Goal: Task Accomplishment & Management: Manage account settings

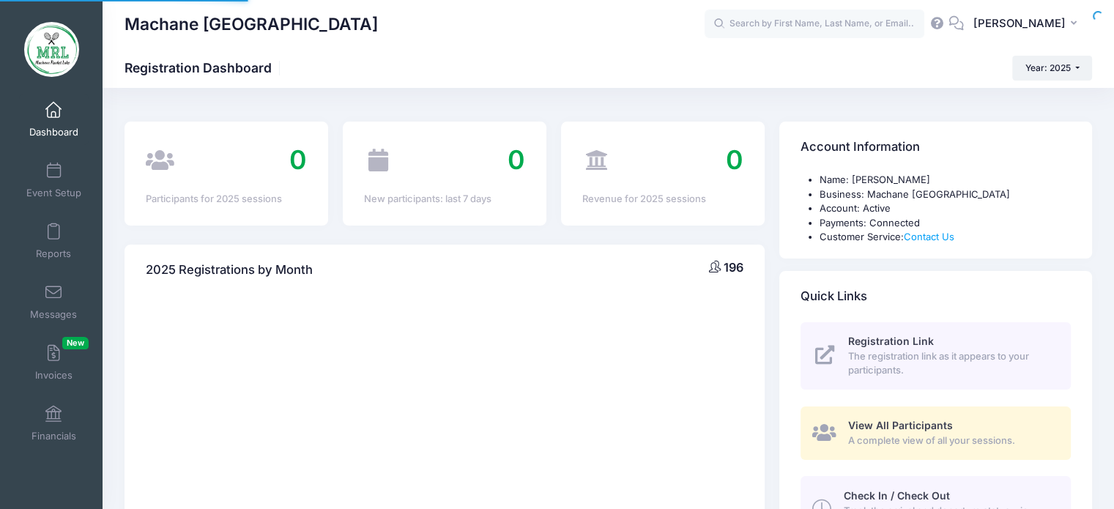
select select
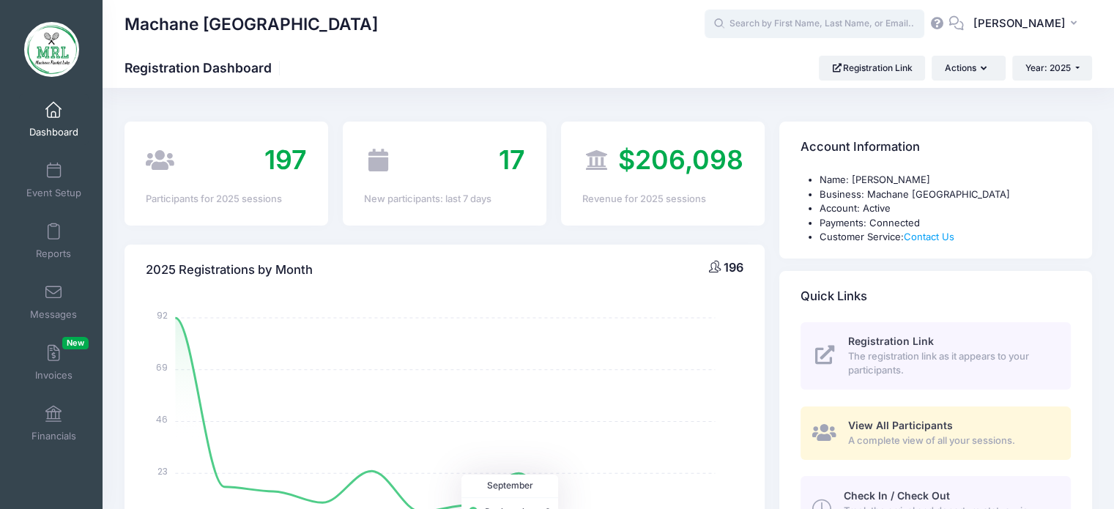
drag, startPoint x: 569, startPoint y: 8, endPoint x: 755, endPoint y: 24, distance: 187.5
click at [755, 24] on input "text" at bounding box center [815, 24] width 220 height 29
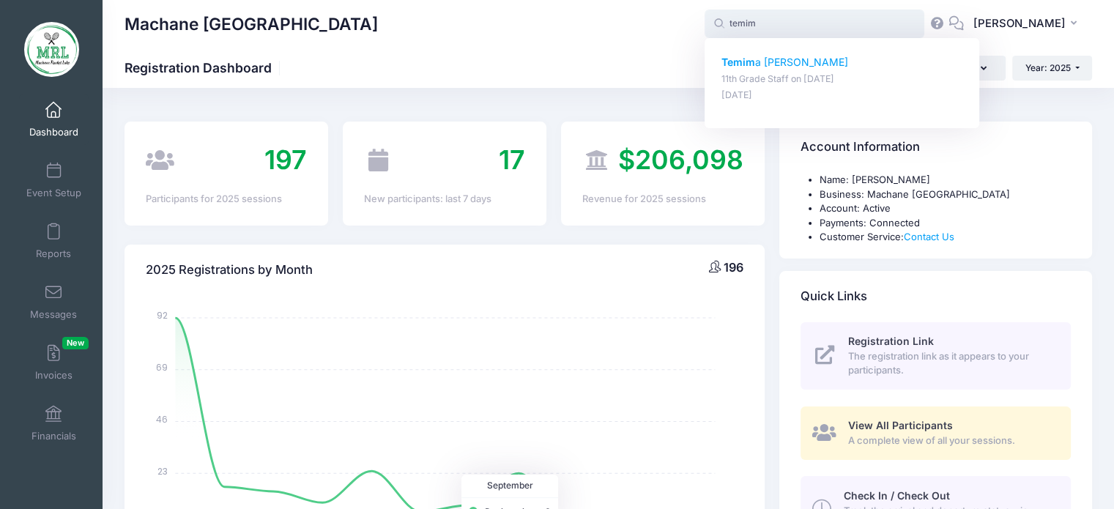
click at [774, 61] on p "Temim a Billowitz" at bounding box center [843, 62] width 242 height 15
type input "Temima Billowitz (11th Grade Staff, Aug-14, 2025)"
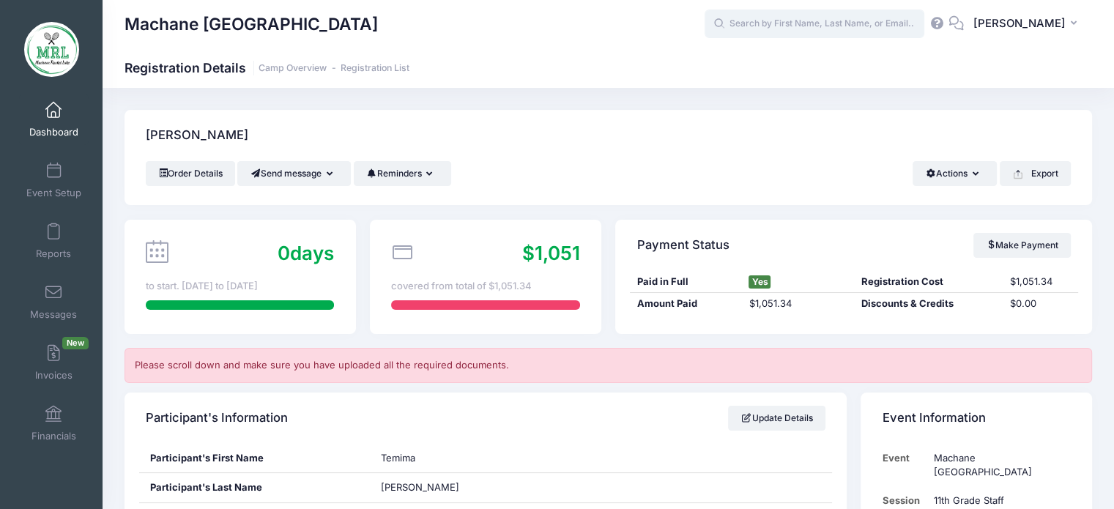
click at [782, 25] on input "text" at bounding box center [815, 24] width 220 height 29
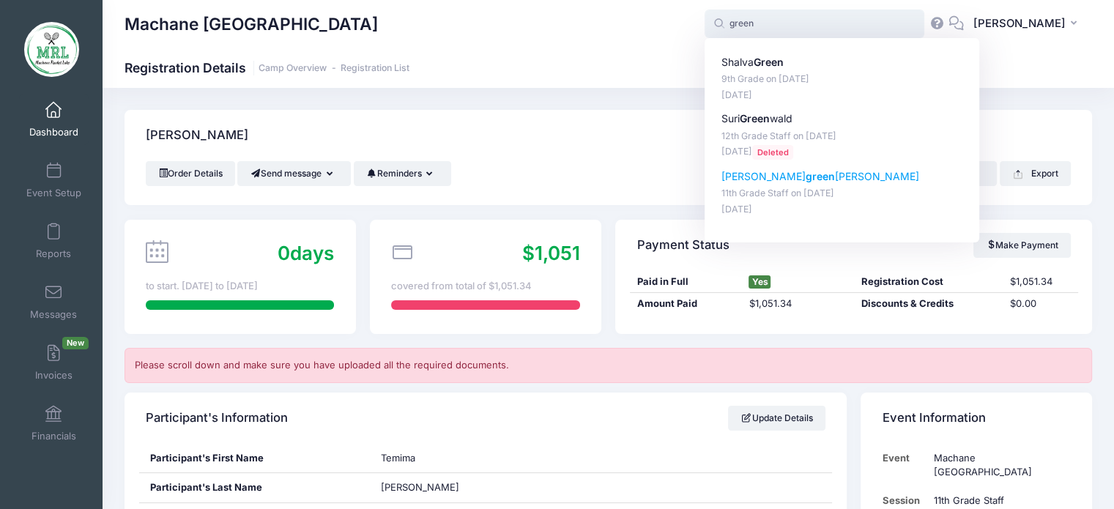
click at [806, 177] on strong "green" at bounding box center [820, 176] width 29 height 12
type input "Faigy greenberg (11th Grade Staff, Aug-14, 2025)"
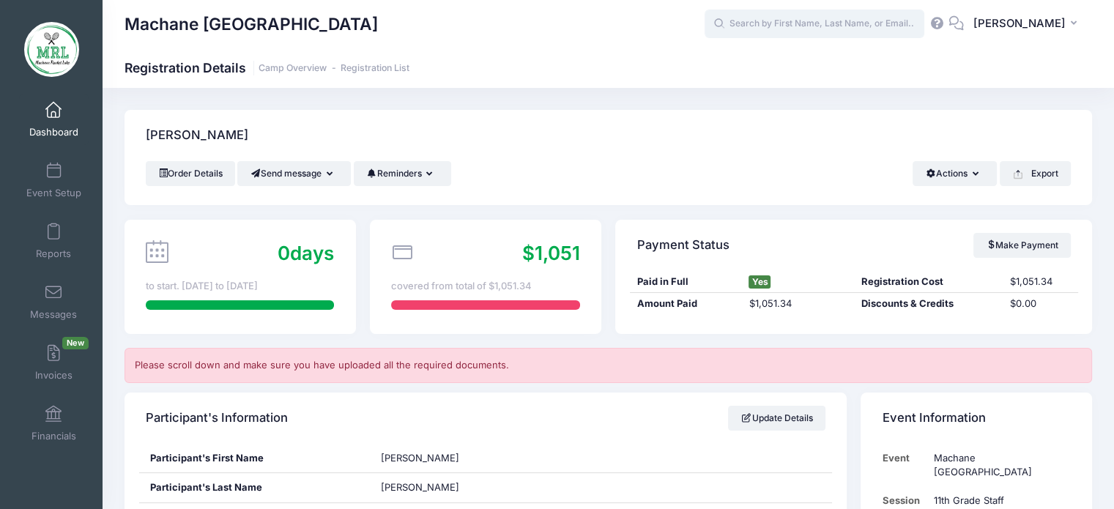
click at [823, 20] on input "text" at bounding box center [815, 24] width 220 height 29
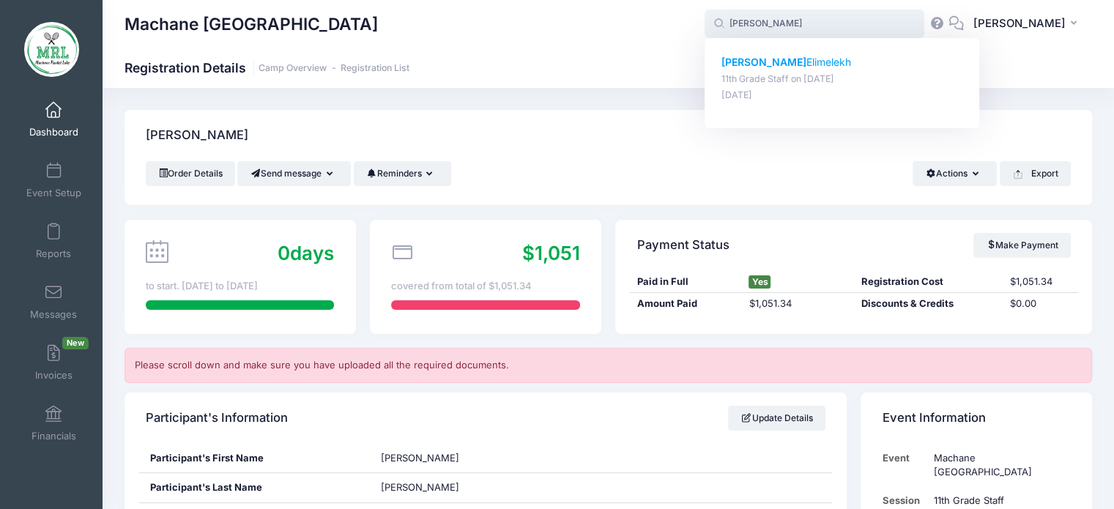
click at [803, 63] on p "Naomi Elimelekh" at bounding box center [843, 62] width 242 height 15
type input "Naomi Elimelekh (11th Grade Staff, Aug-14, 2025)"
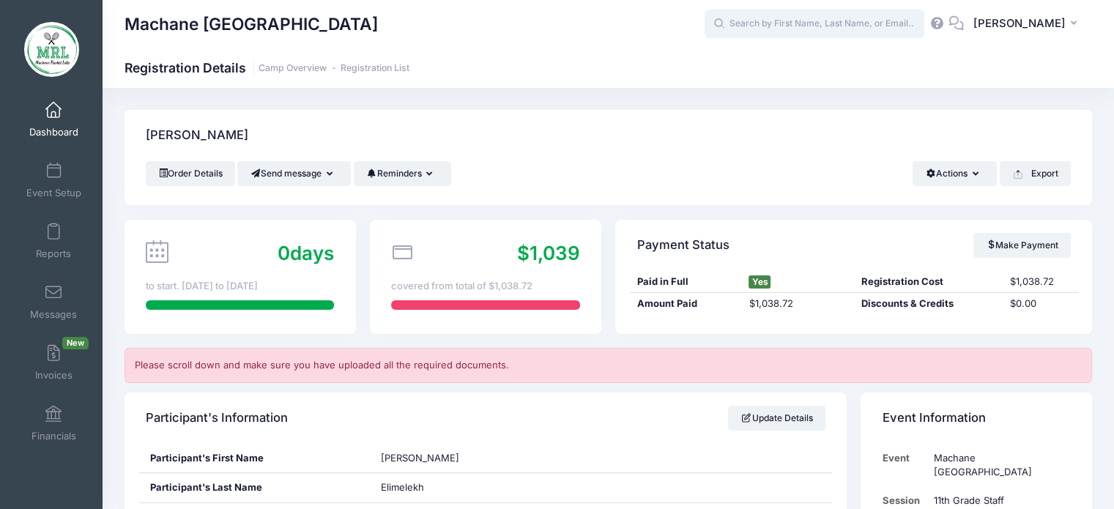
click at [837, 19] on input "text" at bounding box center [815, 24] width 220 height 29
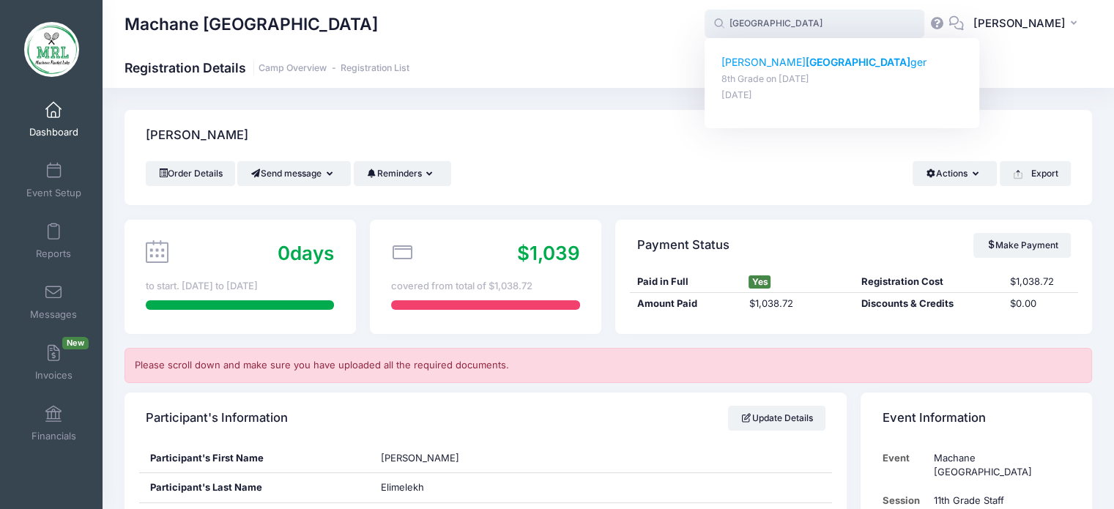
click at [806, 62] on strong "Metz" at bounding box center [858, 62] width 105 height 12
type input "Yehudis Metzger (8th Grade, Aug-14, 2025)"
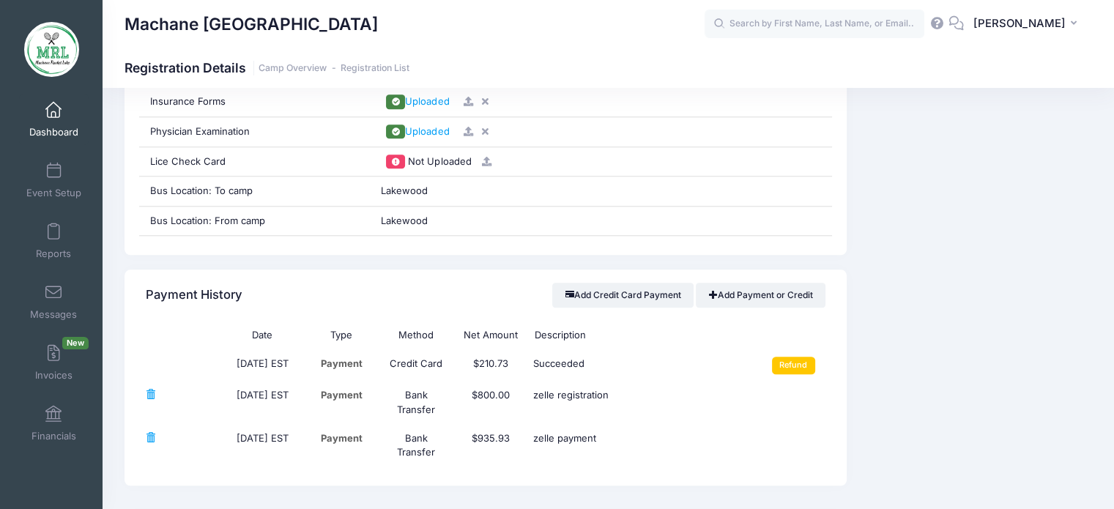
scroll to position [1558, 0]
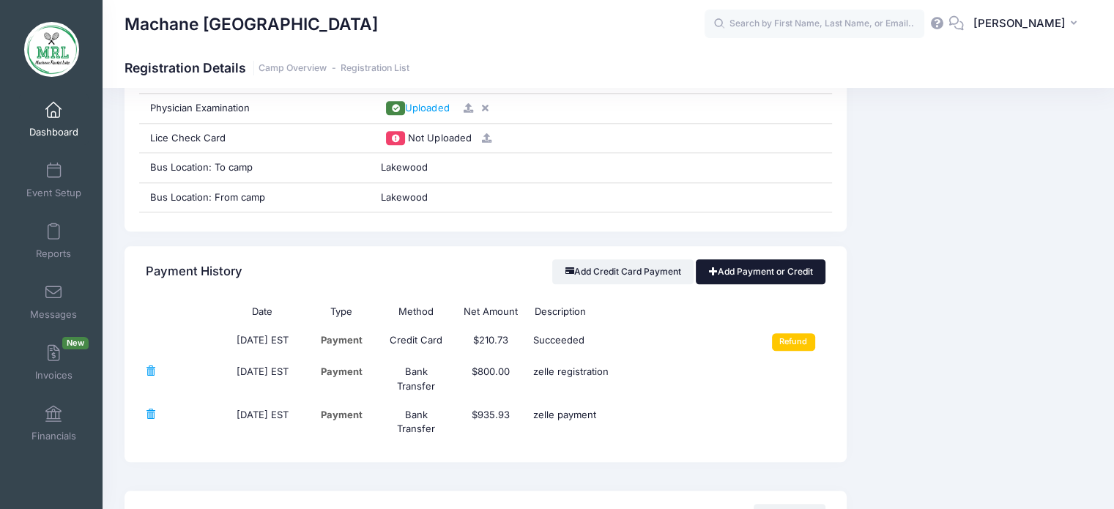
click at [774, 275] on link "Add Payment or Credit" at bounding box center [761, 271] width 130 height 25
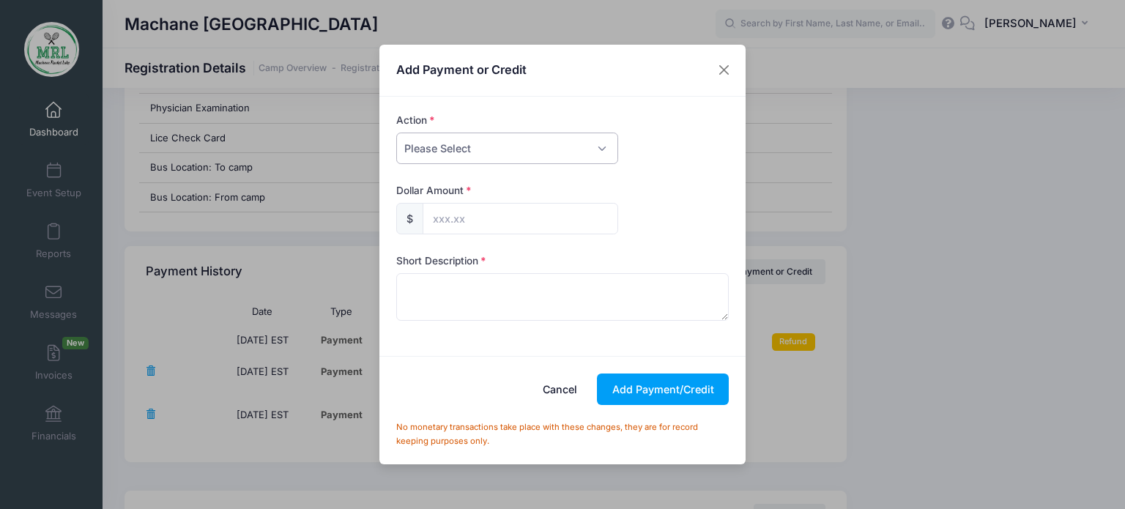
click at [596, 151] on select "Please Select Payment Credit Refund (Offline)" at bounding box center [507, 149] width 222 height 32
select select "payment"
click at [396, 133] on select "Please Select Payment Credit Refund (Offline)" at bounding box center [507, 149] width 222 height 32
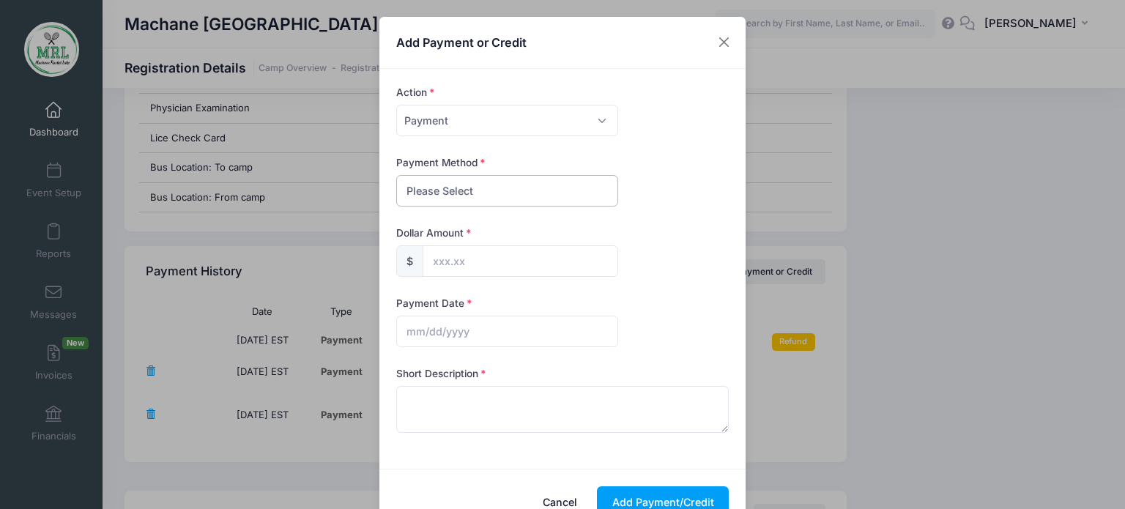
click at [552, 185] on select "Please Select PayPal Cash Check Bank Transfer Other" at bounding box center [507, 191] width 222 height 32
select select "bank transfer"
click at [396, 175] on select "Please Select PayPal Cash Check Bank Transfer Other" at bounding box center [507, 191] width 222 height 32
click at [536, 256] on input "text" at bounding box center [521, 261] width 196 height 32
type input "12.00"
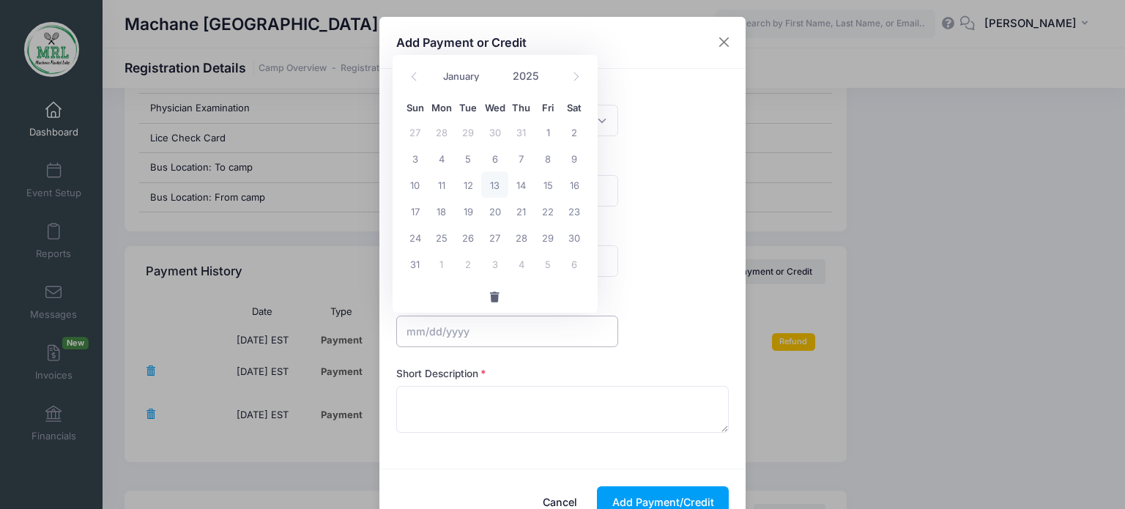
click at [456, 330] on input "text" at bounding box center [507, 332] width 222 height 32
click at [491, 183] on span "13" at bounding box center [494, 184] width 26 height 26
type input "08/13/2025"
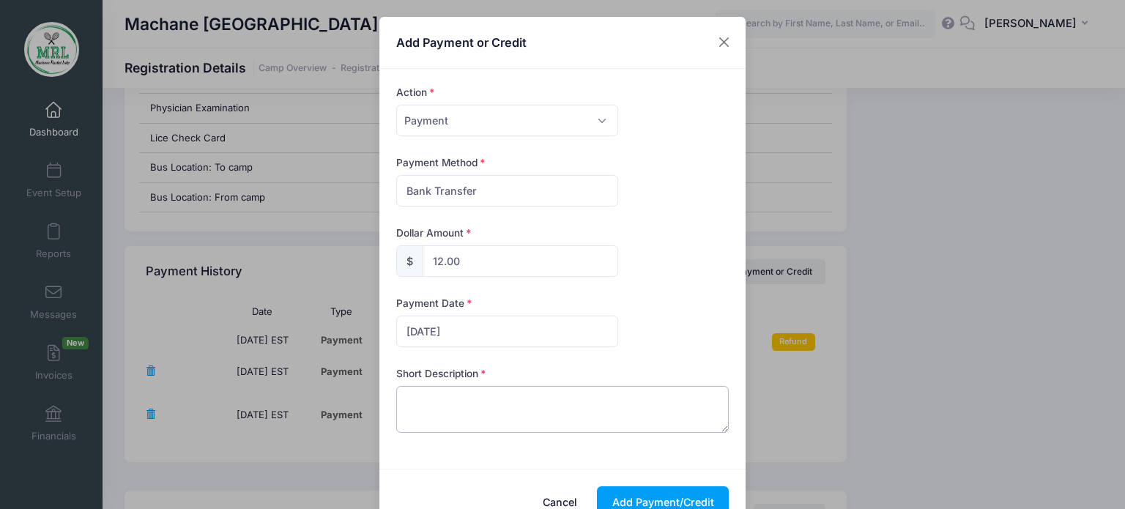
click at [519, 401] on textarea at bounding box center [562, 409] width 333 height 47
type textarea "zelle"
click at [664, 498] on button "Add Payment/Credit" at bounding box center [663, 502] width 132 height 32
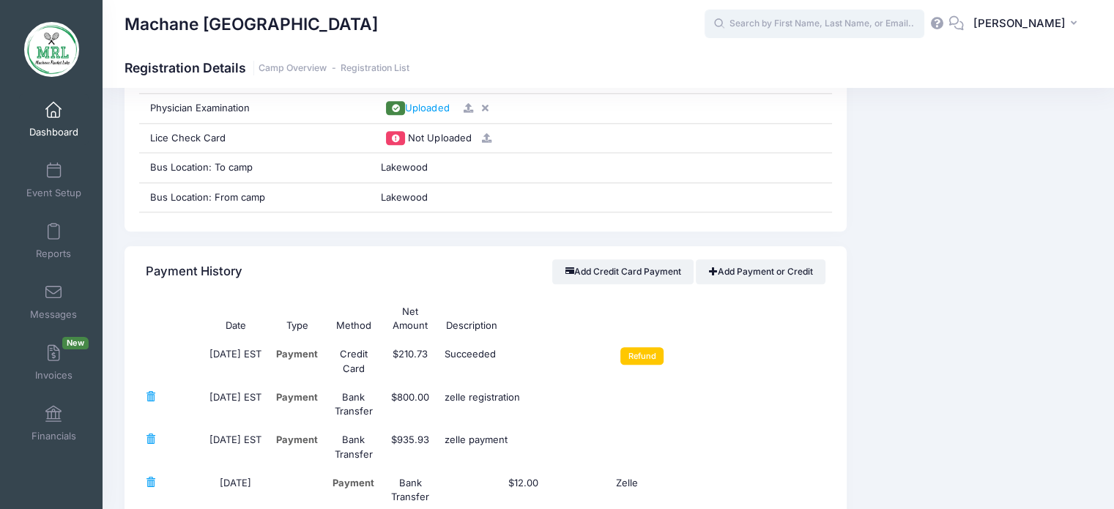
click at [835, 30] on input "text" at bounding box center [815, 24] width 220 height 29
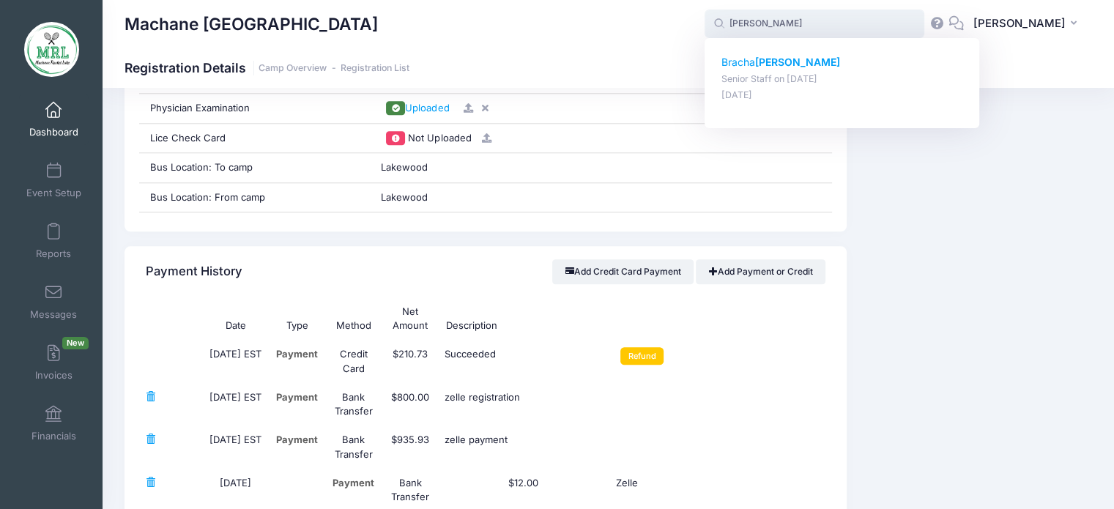
click at [790, 64] on strong "Waxler" at bounding box center [797, 62] width 85 height 12
type input "Bracha Waxler (Senior Staff, Aug-14, 2025)"
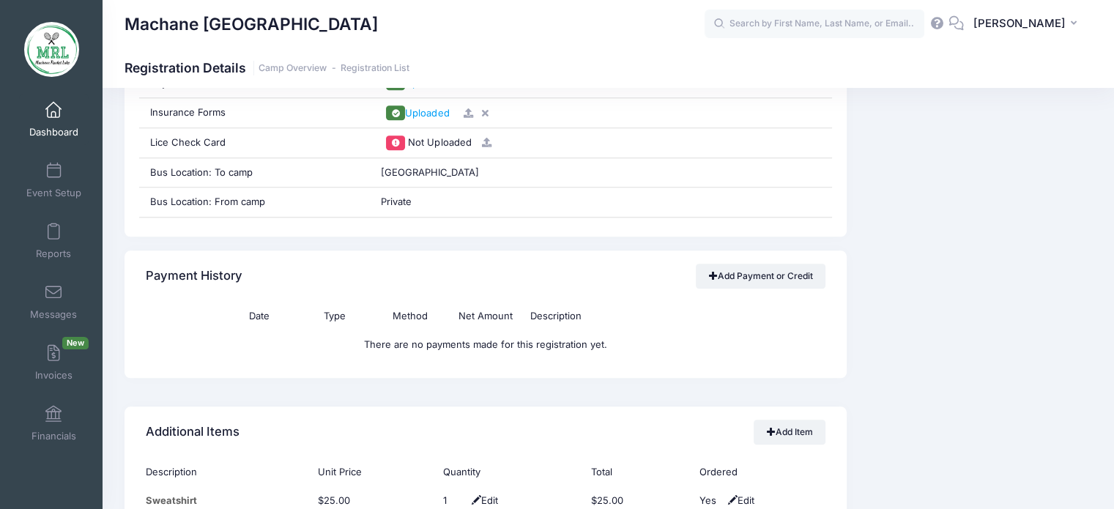
scroll to position [1536, 0]
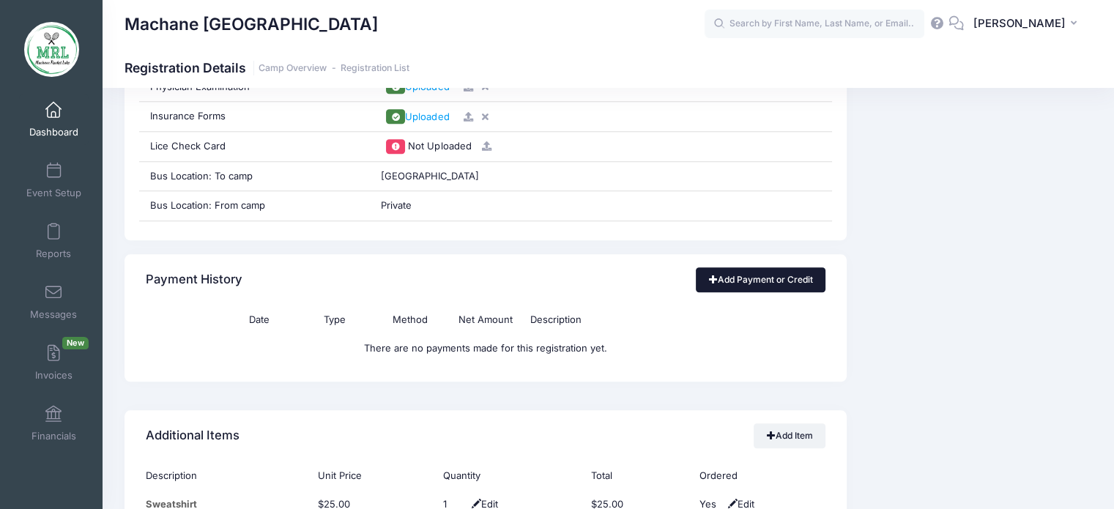
click at [766, 283] on link "Add Payment or Credit" at bounding box center [761, 279] width 130 height 25
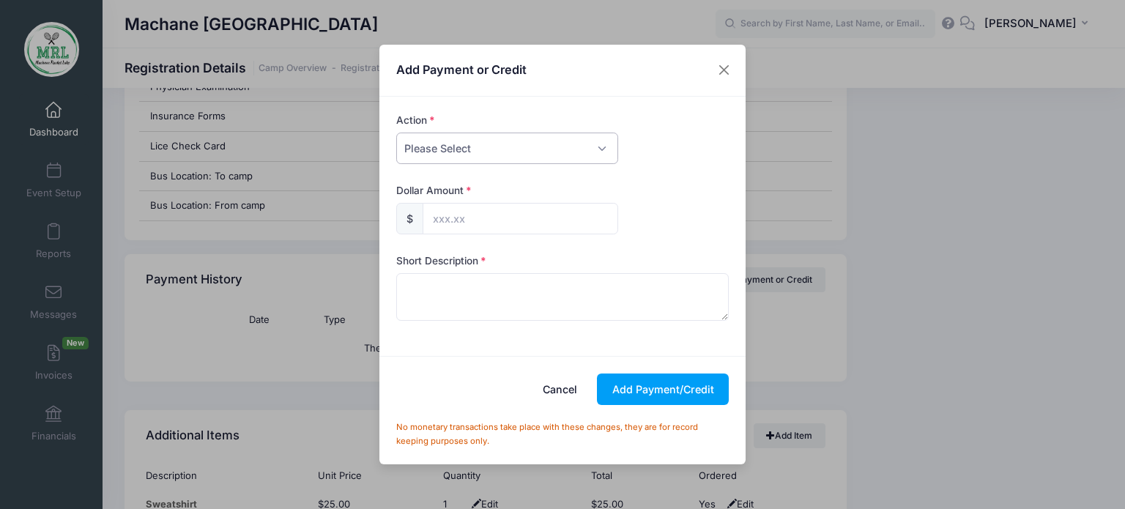
click at [607, 150] on select "Please Select Payment Credit Refund (Offline)" at bounding box center [507, 149] width 222 height 32
select select "payment"
click at [396, 133] on select "Please Select Payment Credit Refund (Offline)" at bounding box center [507, 149] width 222 height 32
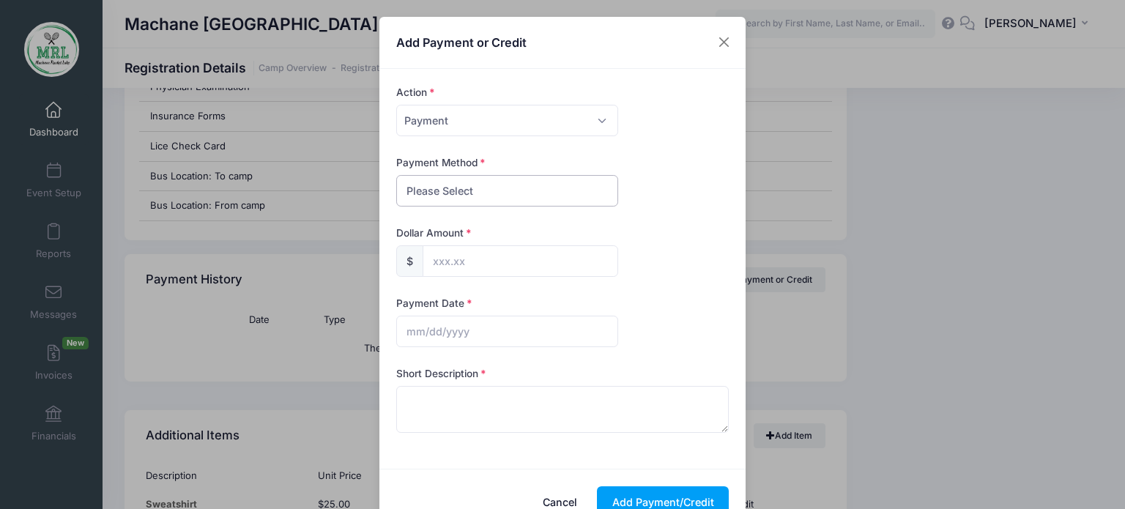
click at [579, 185] on select "Please Select PayPal Cash Check Bank Transfer Other" at bounding box center [507, 191] width 222 height 32
select select "bank transfer"
click at [396, 175] on select "Please Select PayPal Cash Check Bank Transfer Other" at bounding box center [507, 191] width 222 height 32
click at [536, 267] on input "text" at bounding box center [521, 261] width 196 height 32
type input "75.00"
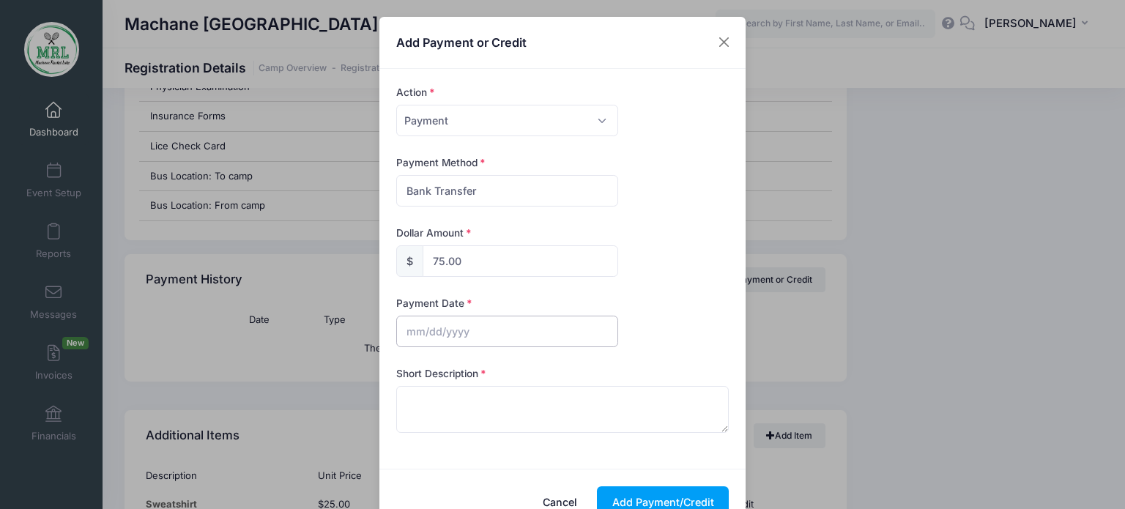
click at [481, 339] on input "text" at bounding box center [507, 332] width 222 height 32
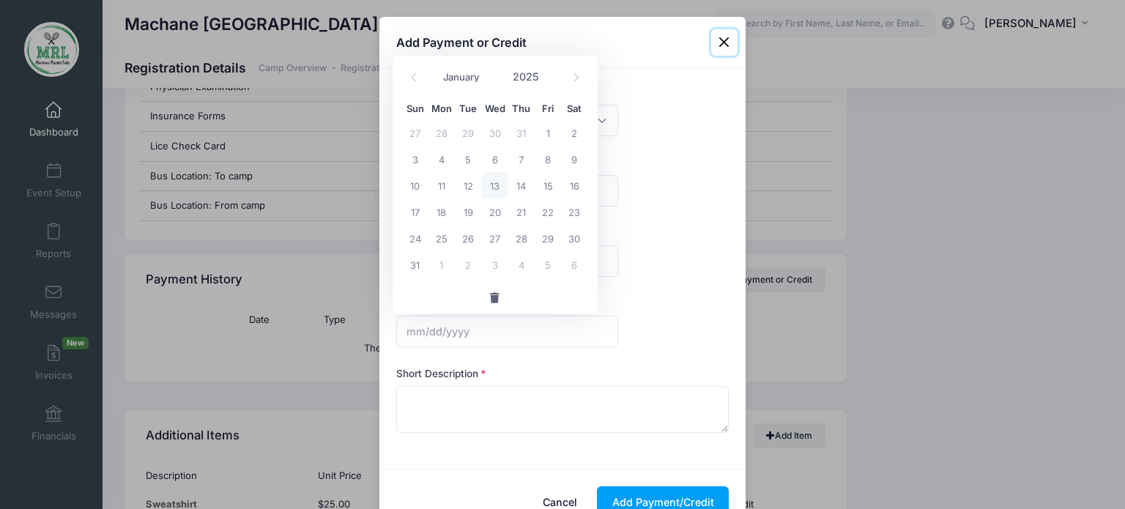
click at [494, 190] on span "13" at bounding box center [494, 185] width 26 height 26
type input "08/13/2025"
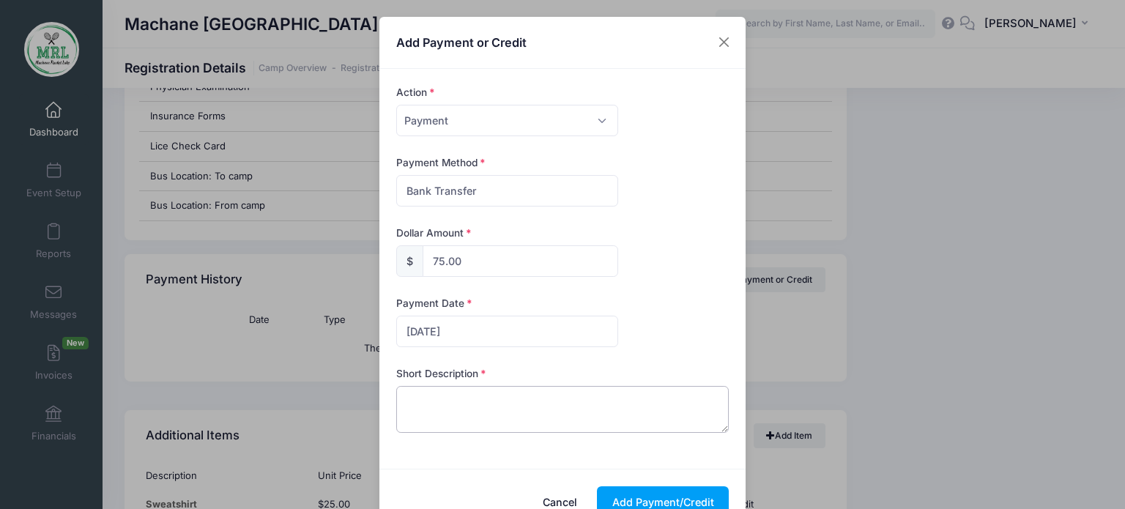
click at [448, 419] on textarea at bounding box center [562, 409] width 333 height 47
type textarea "zelle"
click at [648, 492] on button "Add Payment/Credit" at bounding box center [663, 502] width 132 height 32
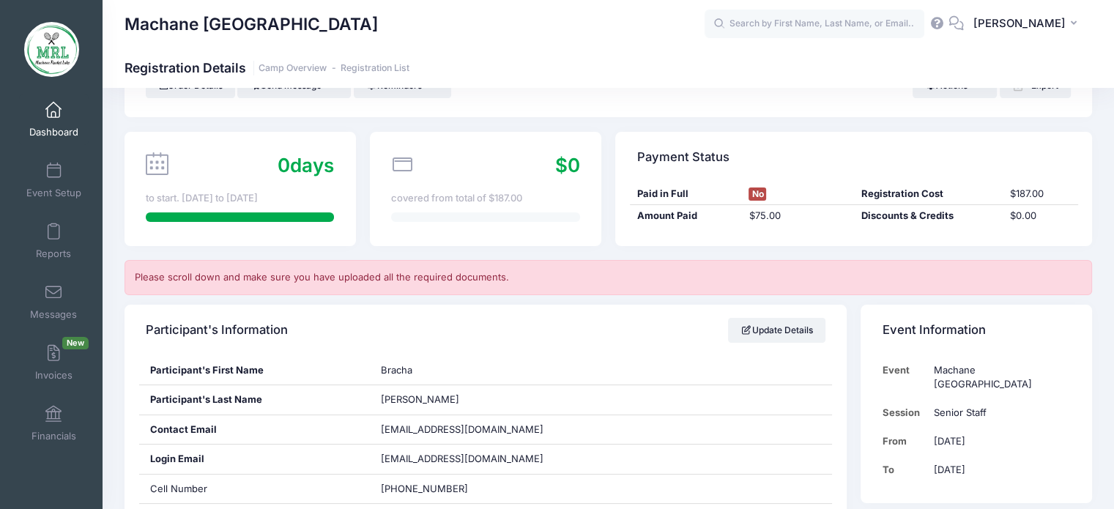
scroll to position [0, 0]
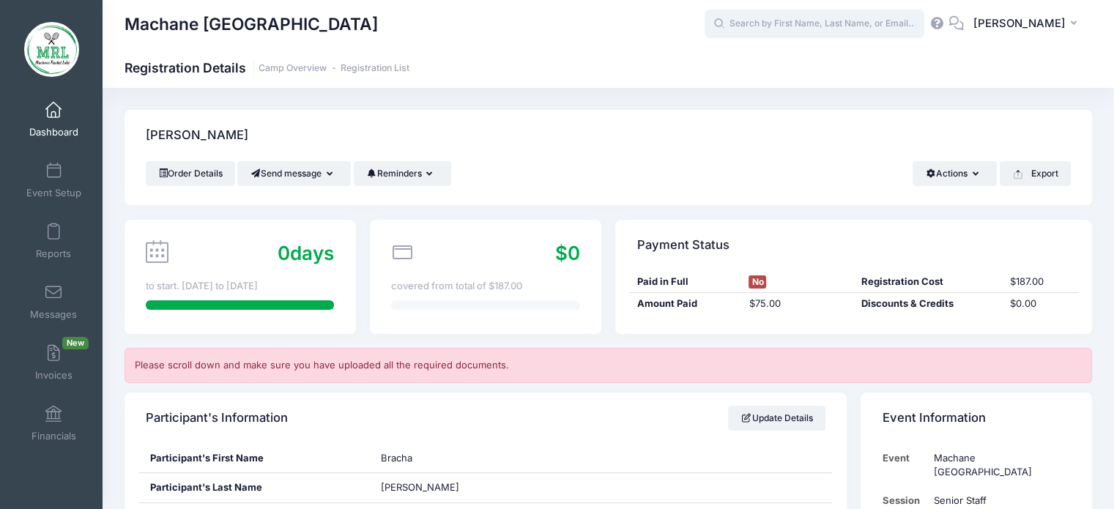
click at [774, 26] on input "text" at bounding box center [815, 24] width 220 height 29
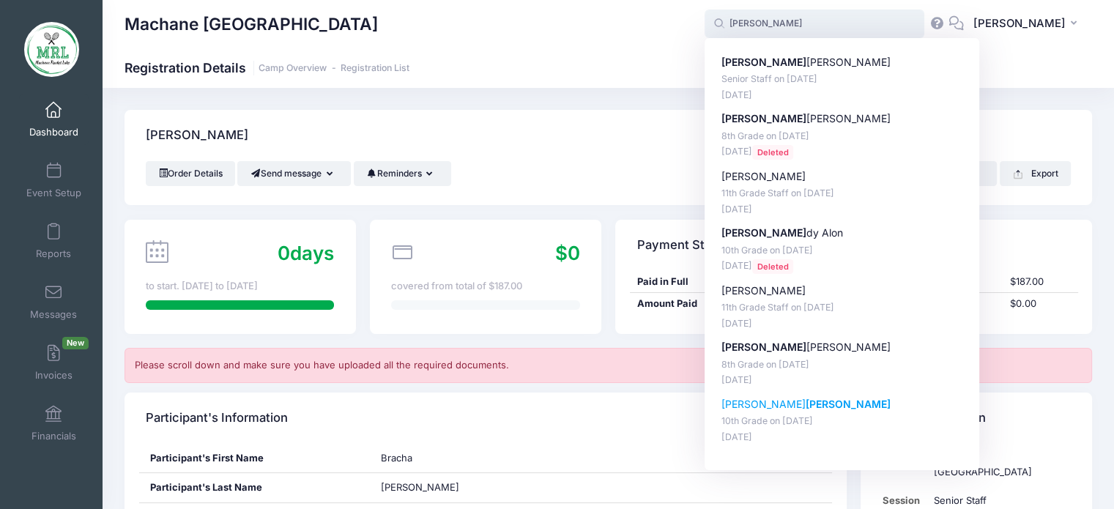
click at [736, 404] on p "Faigy Shain" at bounding box center [843, 404] width 242 height 15
type input "Faigy Shain (10th Grade, Aug-14, 2025)"
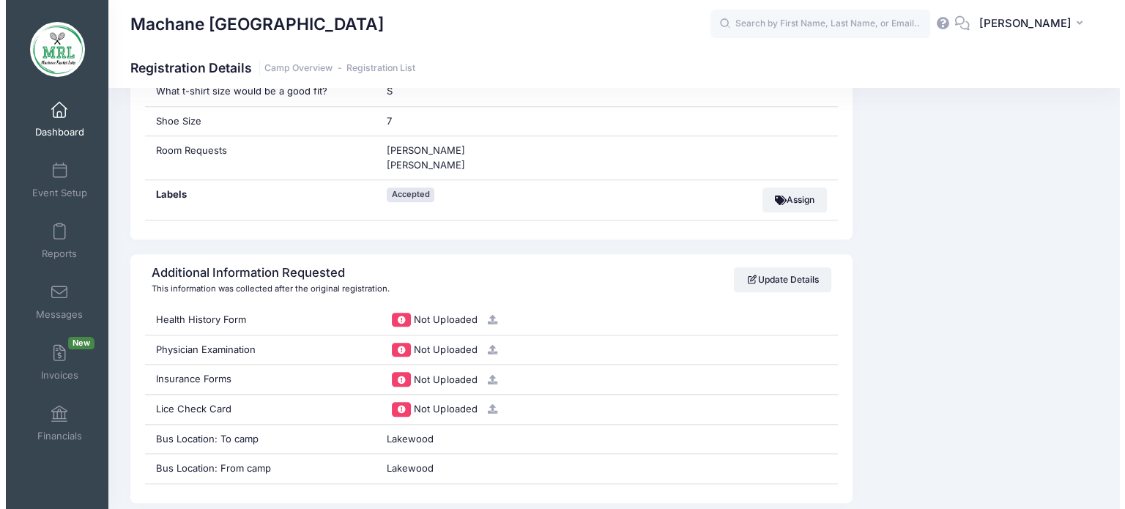
scroll to position [1383, 0]
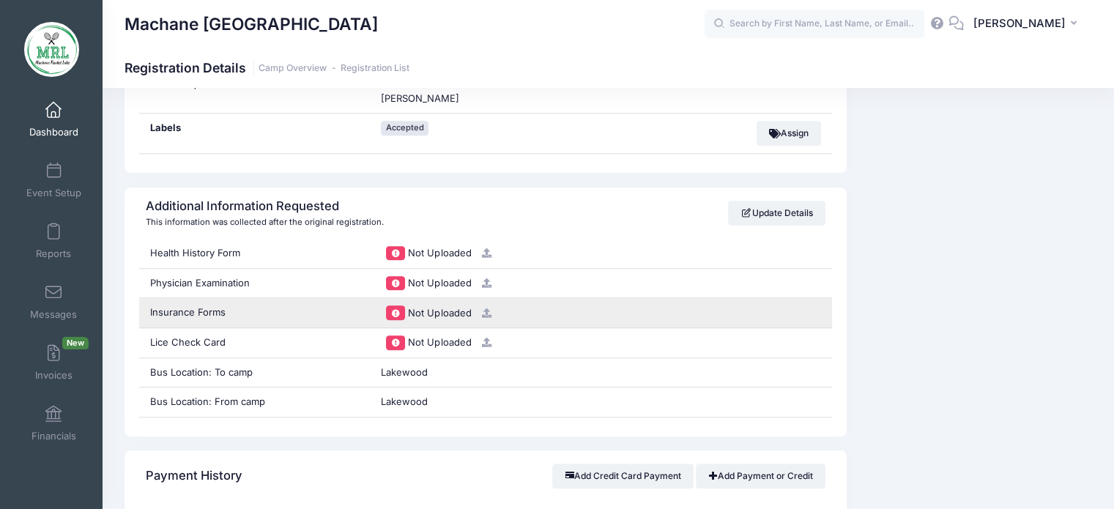
click at [484, 309] on icon at bounding box center [487, 313] width 12 height 10
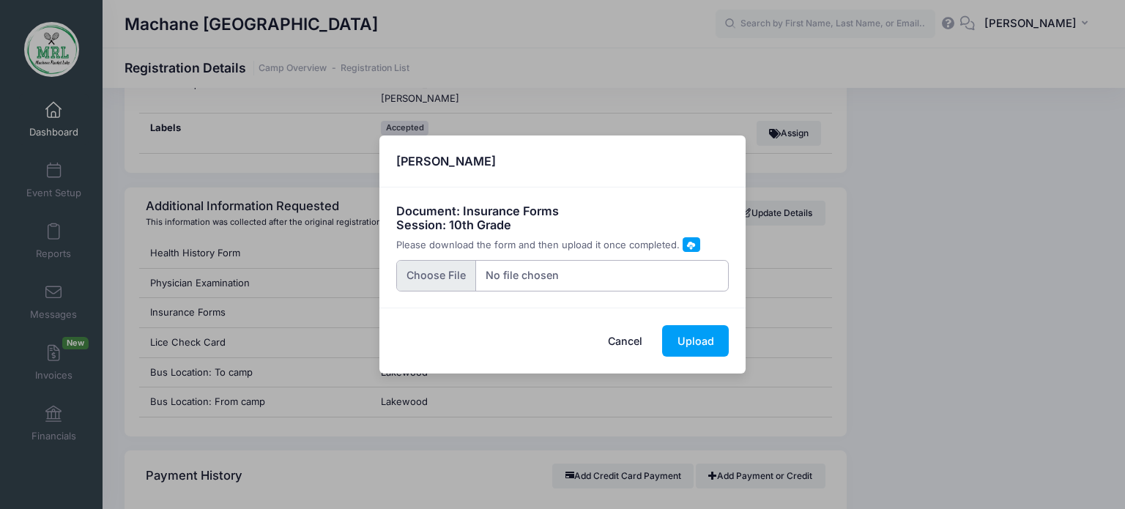
click at [436, 278] on input "file" at bounding box center [562, 276] width 333 height 32
type input "C:\fakepath\20250813_103352.jpg"
click at [686, 337] on button "Upload" at bounding box center [695, 341] width 67 height 32
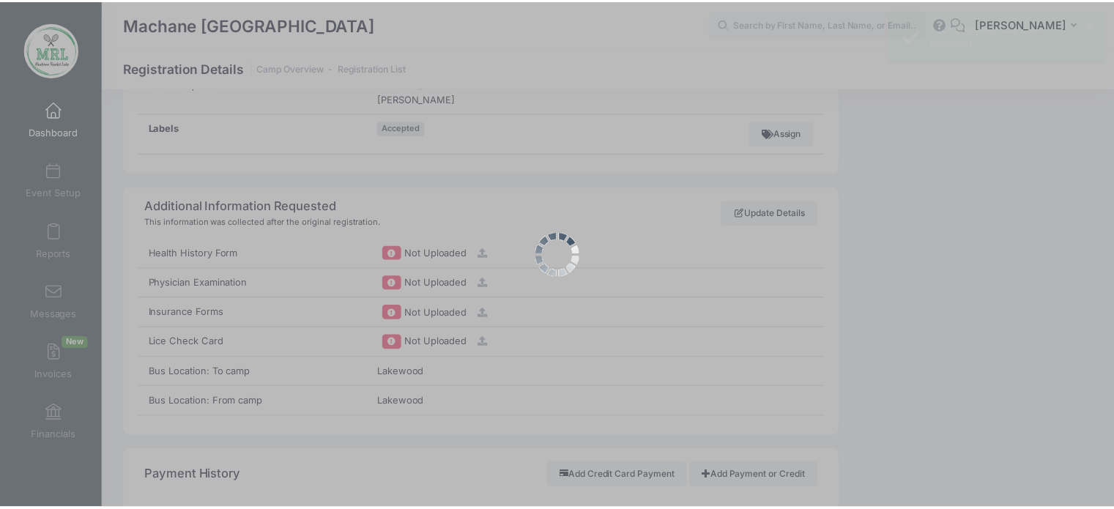
scroll to position [0, 0]
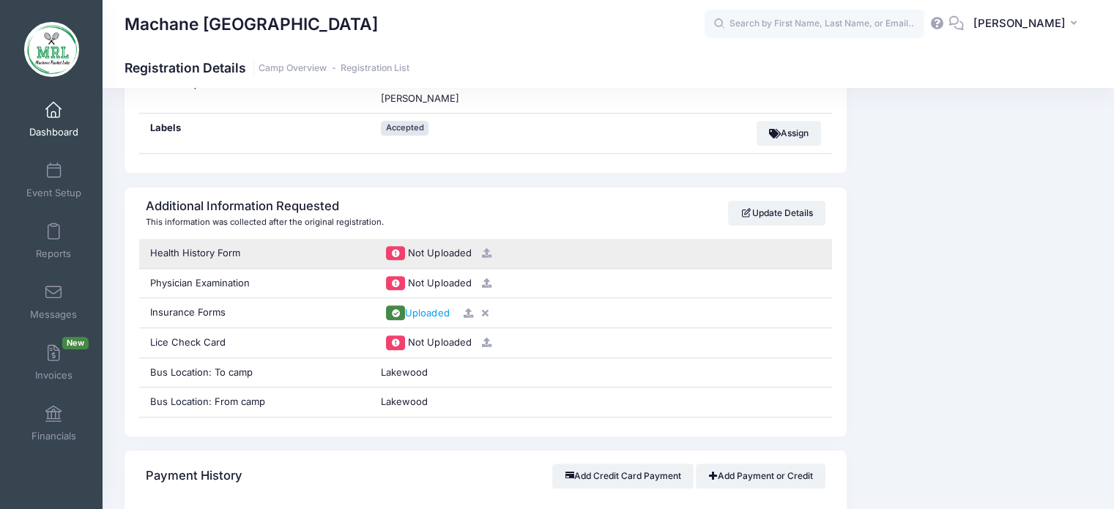
click at [426, 251] on span "Not Uploaded" at bounding box center [439, 253] width 63 height 12
click at [484, 248] on icon at bounding box center [487, 253] width 12 height 10
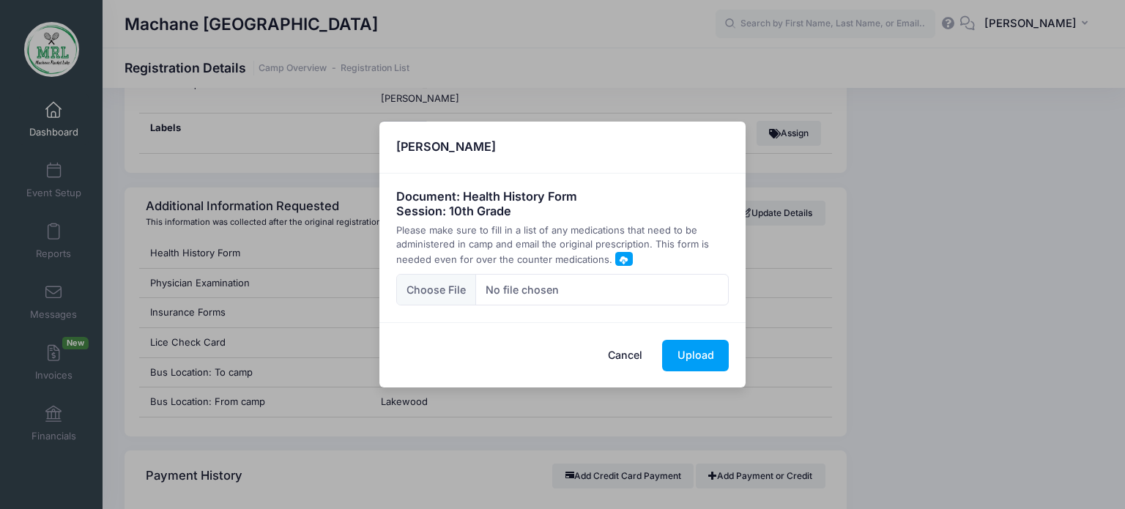
click at [854, 25] on div "× [PERSON_NAME] Document: Health History Form Session: 10th Grade Please make s…" at bounding box center [562, 254] width 1125 height 509
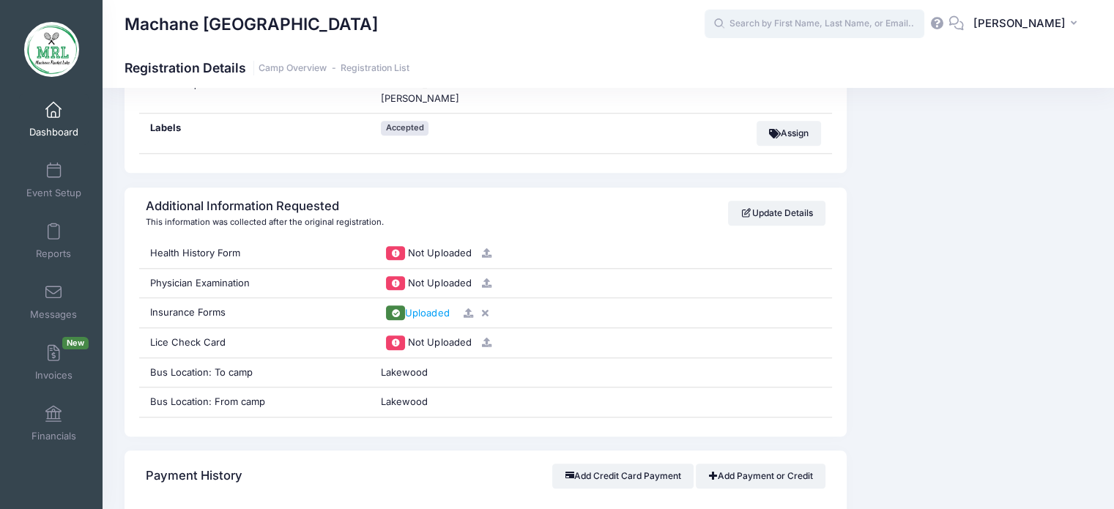
click at [854, 25] on input "text" at bounding box center [815, 24] width 220 height 29
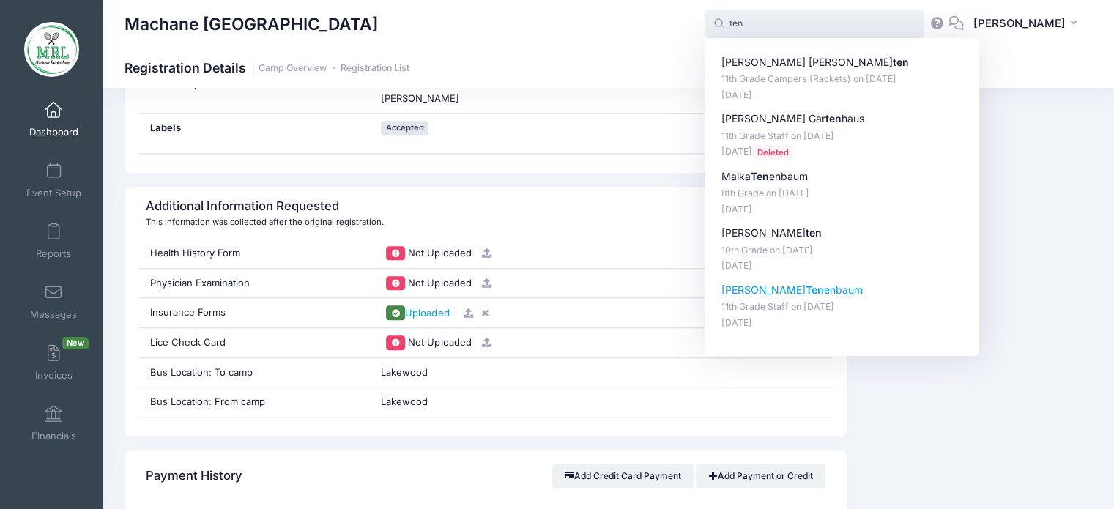
click at [747, 286] on p "[PERSON_NAME] enbaum" at bounding box center [843, 290] width 242 height 15
type input "[PERSON_NAME] (11th Grade Staff, [DATE])"
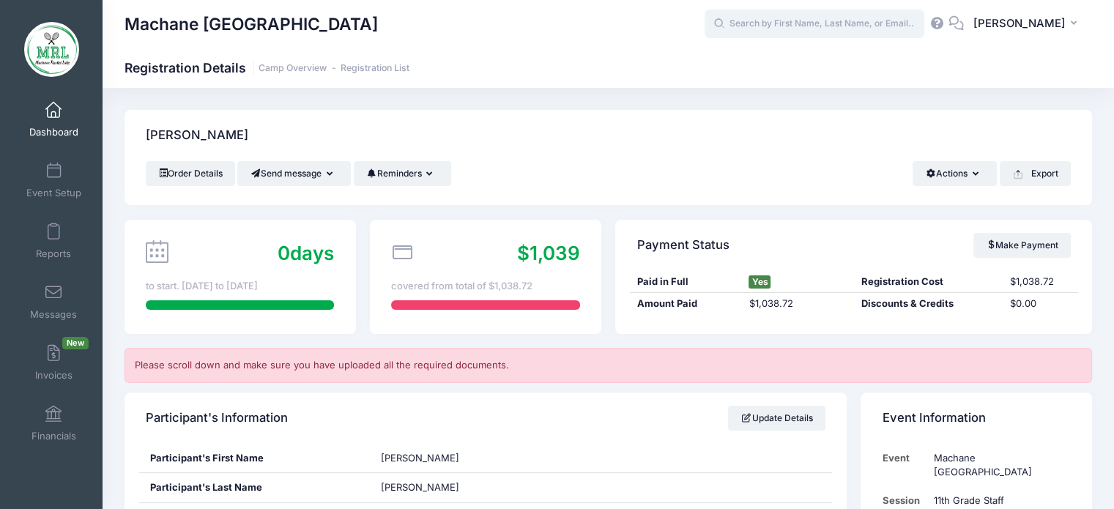
click at [818, 30] on input "text" at bounding box center [815, 24] width 220 height 29
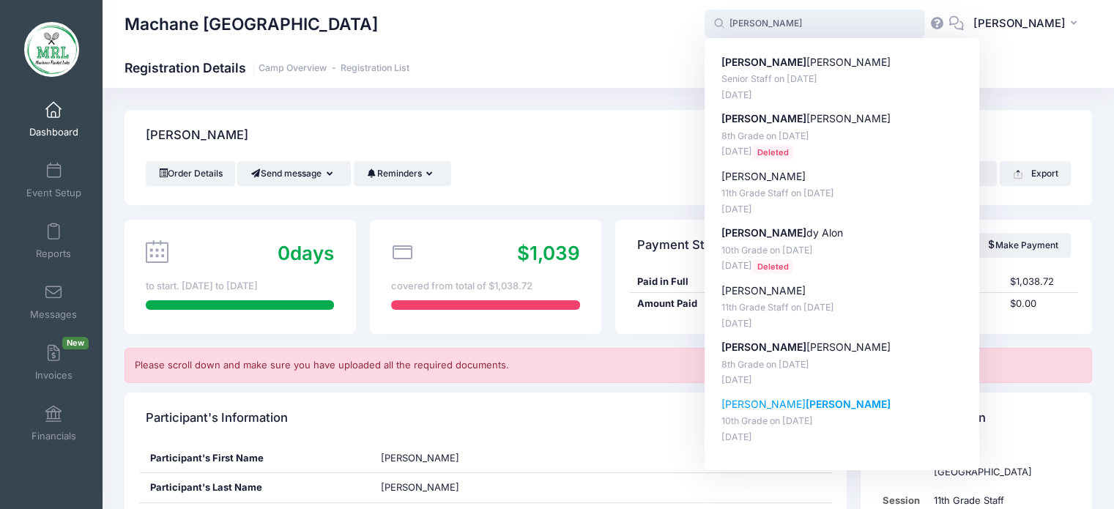
click at [806, 407] on strong "Shain" at bounding box center [848, 404] width 85 height 12
type input "Faigy Shain (10th Grade, Aug-14, 2025)"
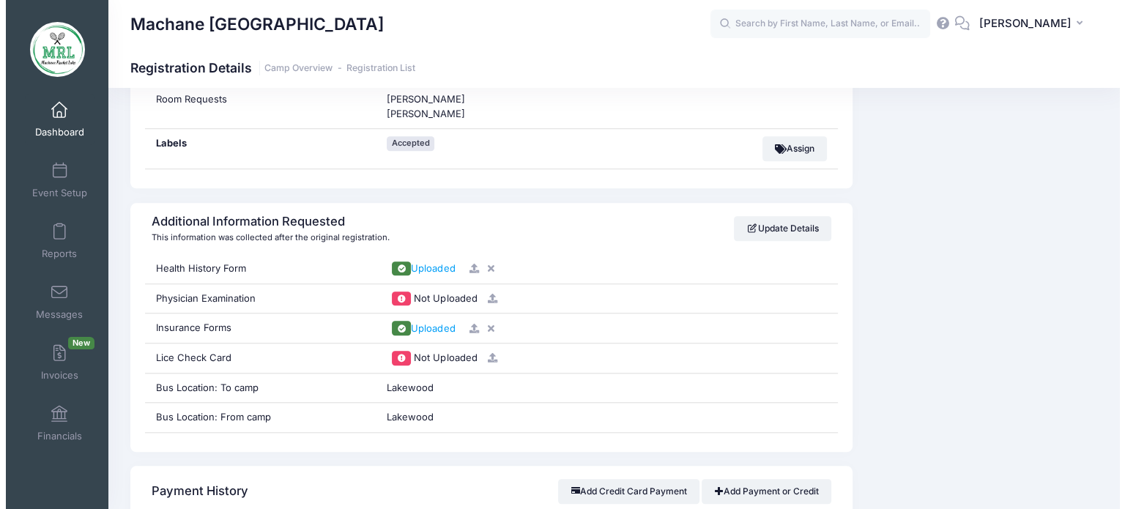
scroll to position [1376, 0]
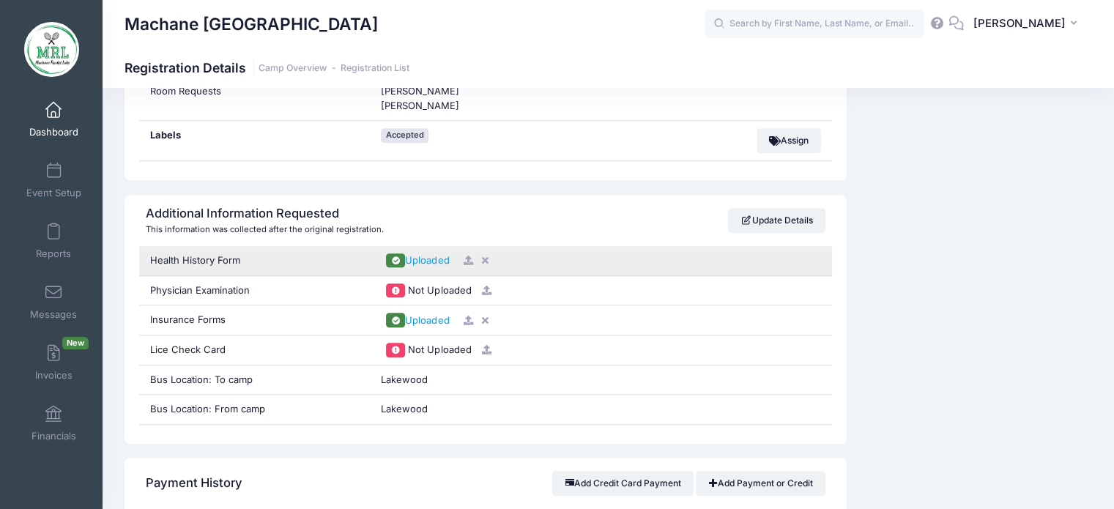
click at [470, 256] on icon at bounding box center [468, 261] width 12 height 10
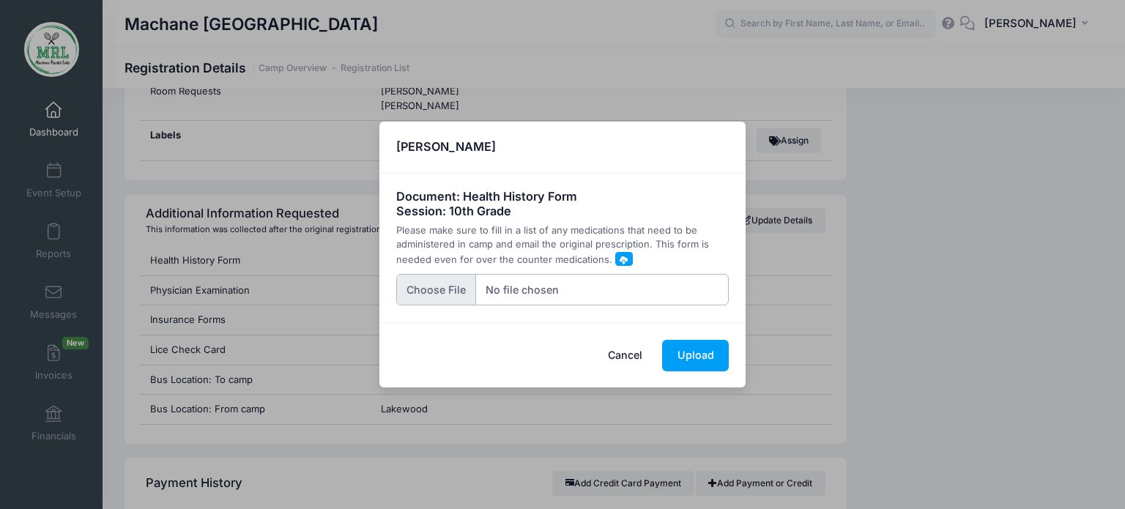
click at [435, 290] on input "file" at bounding box center [562, 290] width 333 height 32
type input "C:\fakepath\20250813_155943.jpg"
click at [695, 354] on button "Upload" at bounding box center [695, 356] width 67 height 32
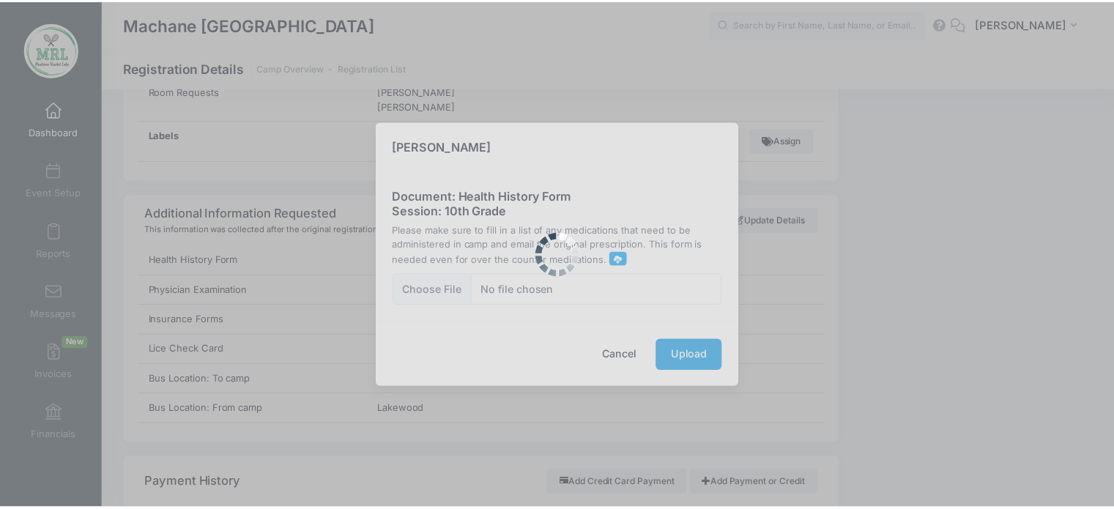
scroll to position [0, 0]
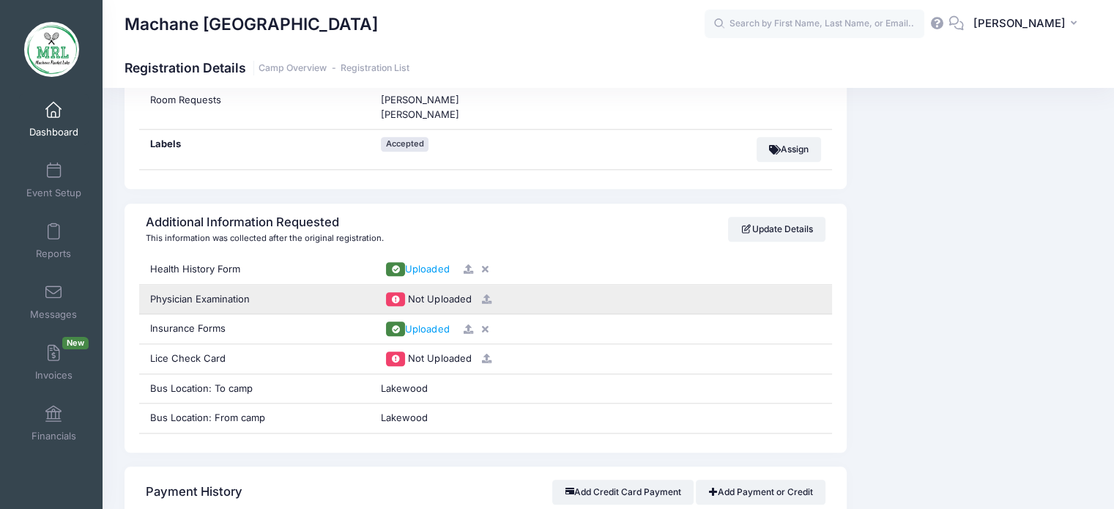
click at [484, 295] on icon at bounding box center [487, 300] width 12 height 10
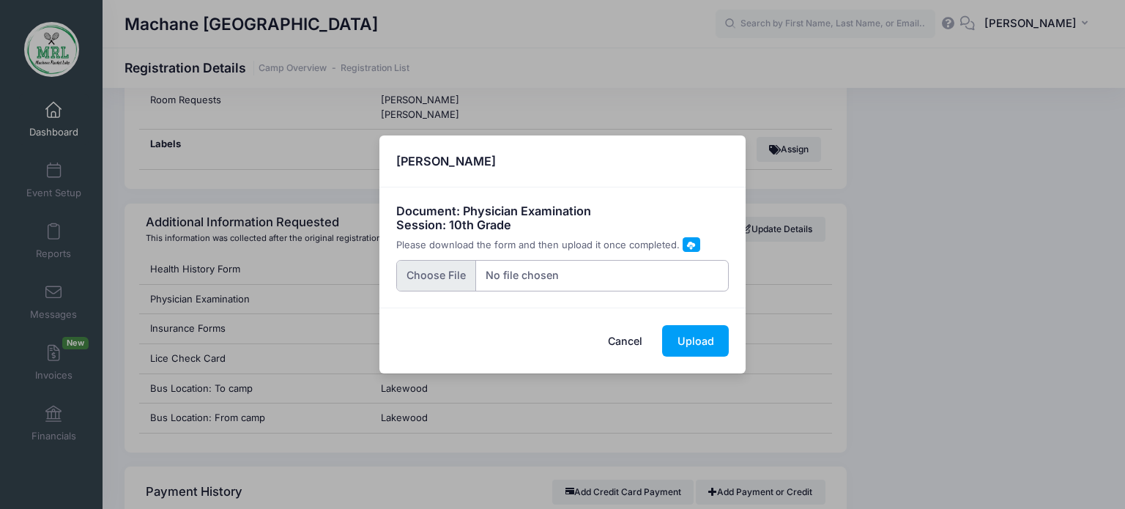
click at [433, 275] on input "file" at bounding box center [562, 276] width 333 height 32
type input "C:\fakepath\20250813_155918.jpg"
click at [703, 345] on button "Upload" at bounding box center [695, 341] width 67 height 32
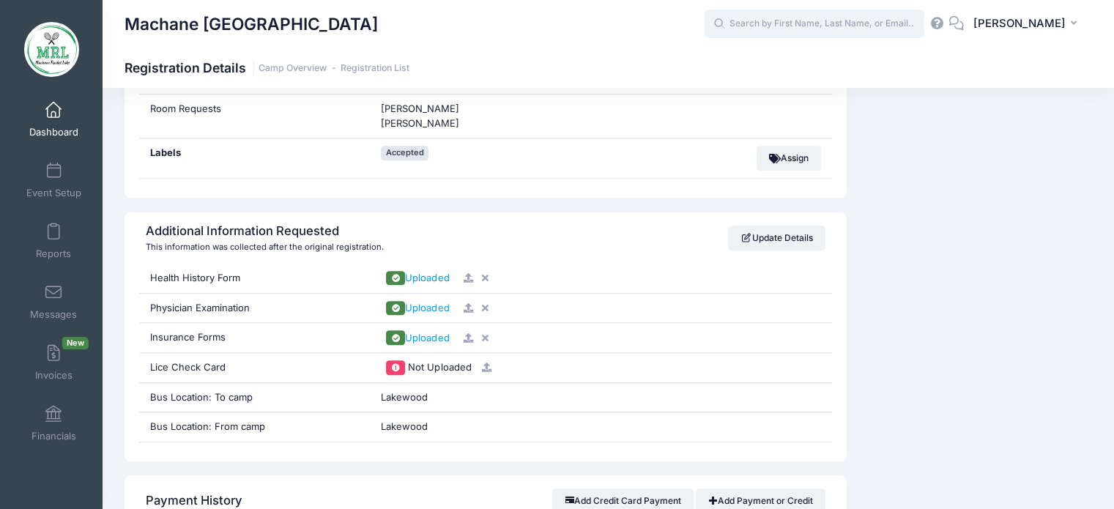
click at [780, 29] on input "text" at bounding box center [815, 24] width 220 height 29
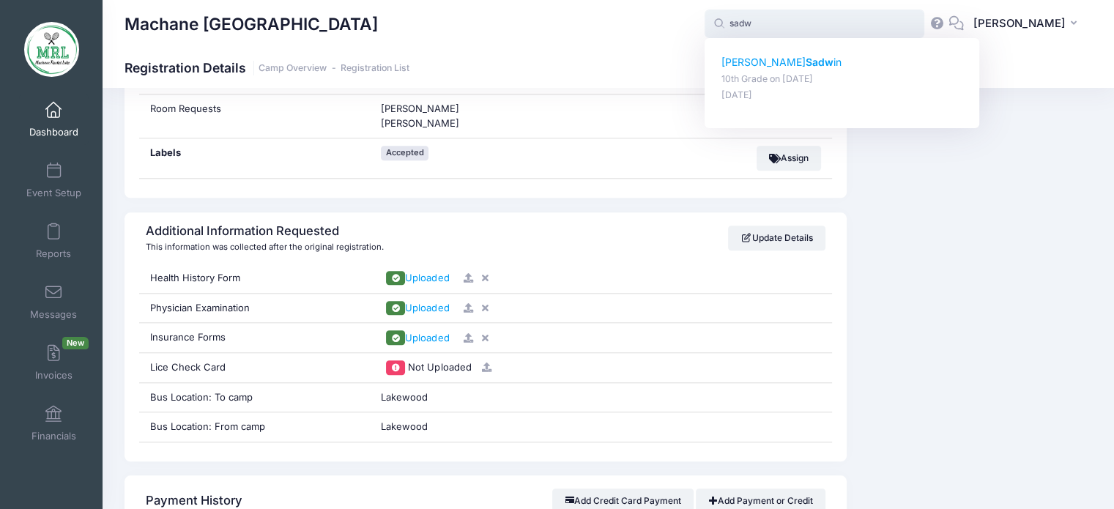
click at [752, 67] on p "Chaya Sadw in" at bounding box center [843, 62] width 242 height 15
type input "Chaya Sadwin (10th Grade, Aug-14, 2025)"
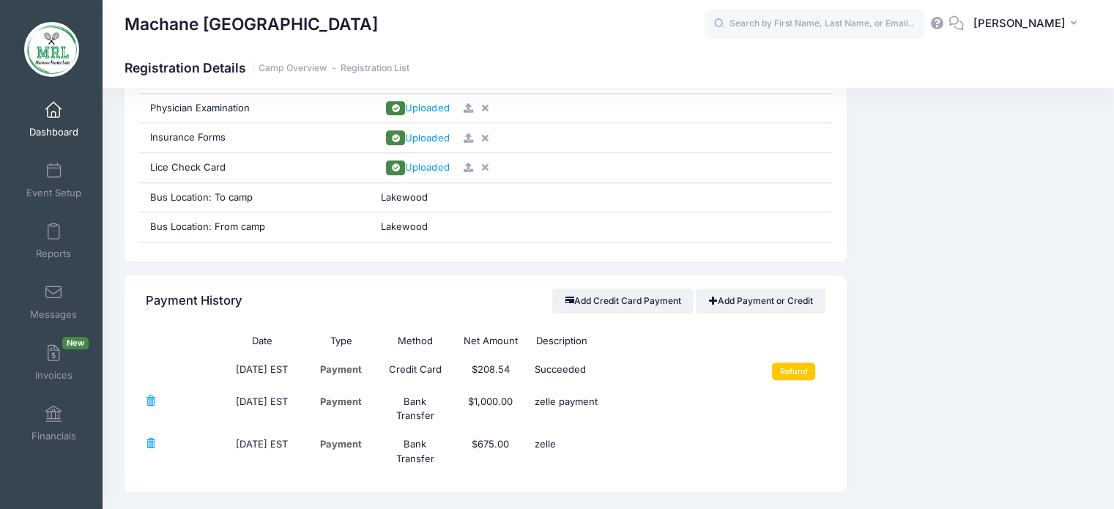
scroll to position [1507, 0]
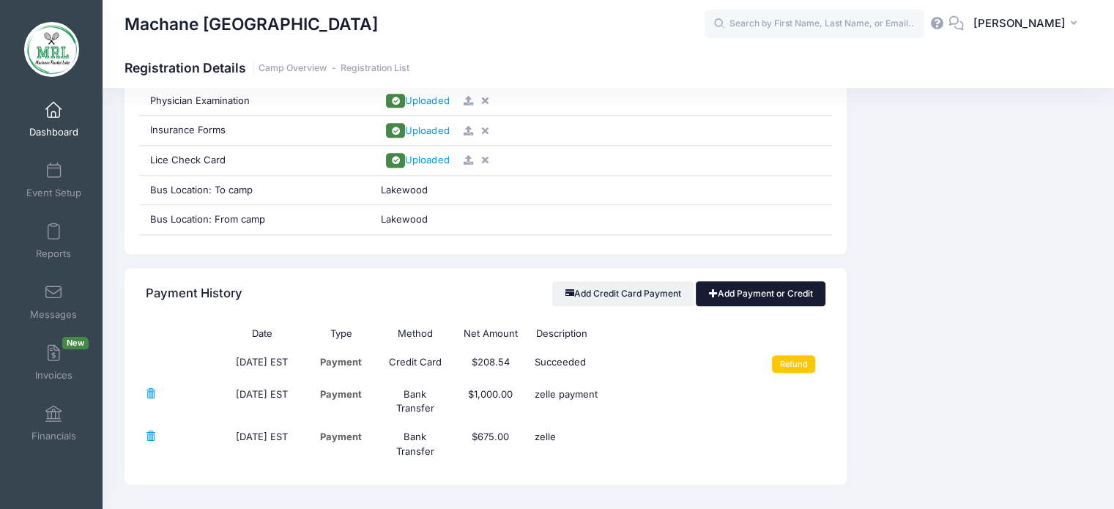
click at [768, 292] on link "Add Payment or Credit" at bounding box center [761, 293] width 130 height 25
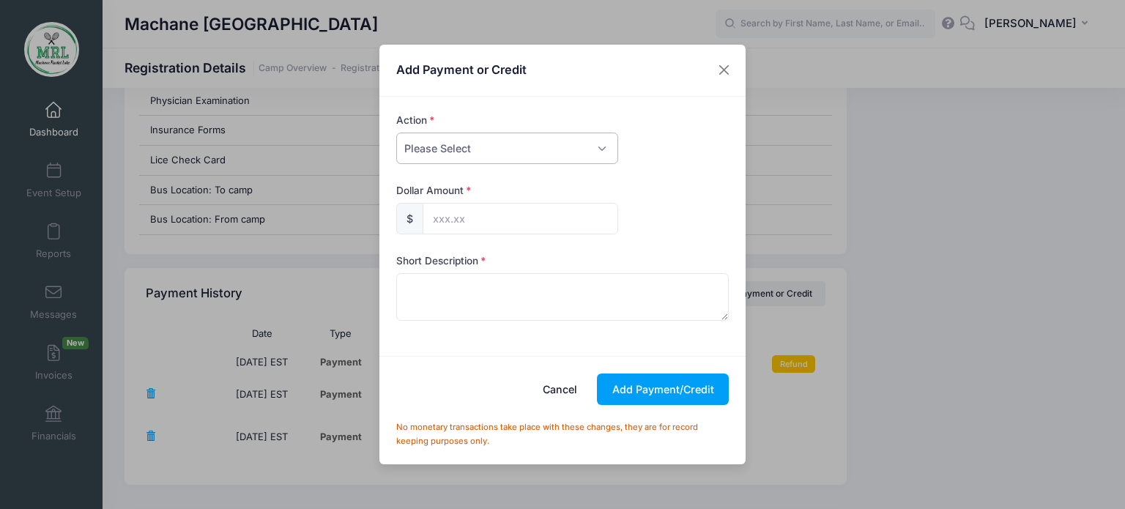
click at [599, 157] on select "Please Select Payment Credit Refund (Offline)" at bounding box center [507, 149] width 222 height 32
select select "payment"
click at [396, 133] on select "Please Select Payment Credit Refund (Offline)" at bounding box center [507, 149] width 222 height 32
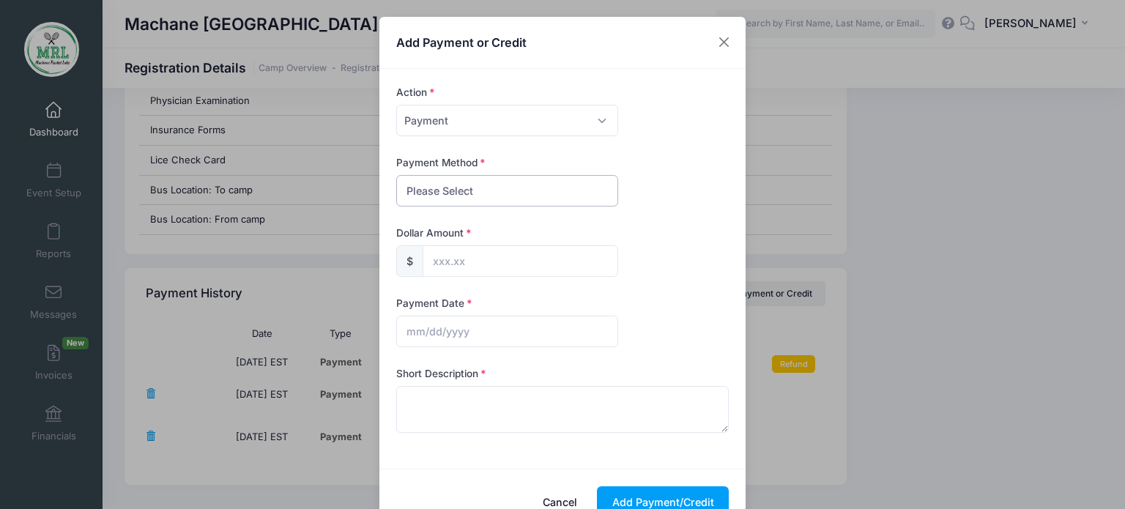
click at [582, 190] on select "Please Select PayPal Cash Check Bank Transfer Other" at bounding box center [507, 191] width 222 height 32
select select "bank transfer"
click at [396, 175] on select "Please Select PayPal Cash Check Bank Transfer Other" at bounding box center [507, 191] width 222 height 32
click at [532, 262] on input "text" at bounding box center [521, 261] width 196 height 32
type input "12.00"
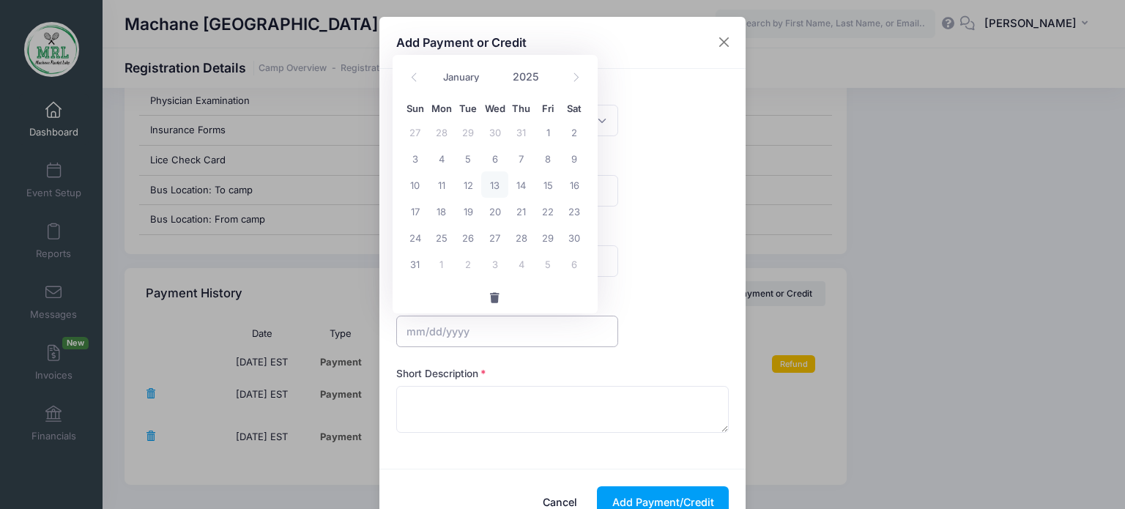
click at [508, 322] on input "text" at bounding box center [507, 332] width 222 height 32
click at [494, 187] on span "13" at bounding box center [494, 184] width 26 height 26
type input "[DATE]"
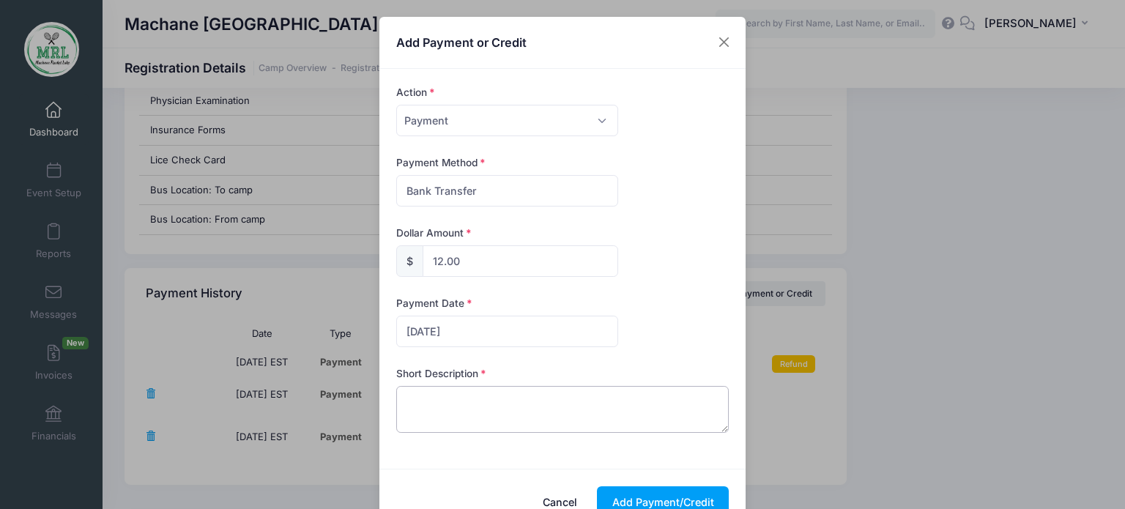
click at [428, 399] on textarea at bounding box center [562, 409] width 333 height 47
type textarea "zelle"
click at [651, 492] on button "Add Payment/Credit" at bounding box center [663, 502] width 132 height 32
